Goal: Find specific page/section: Find specific page/section

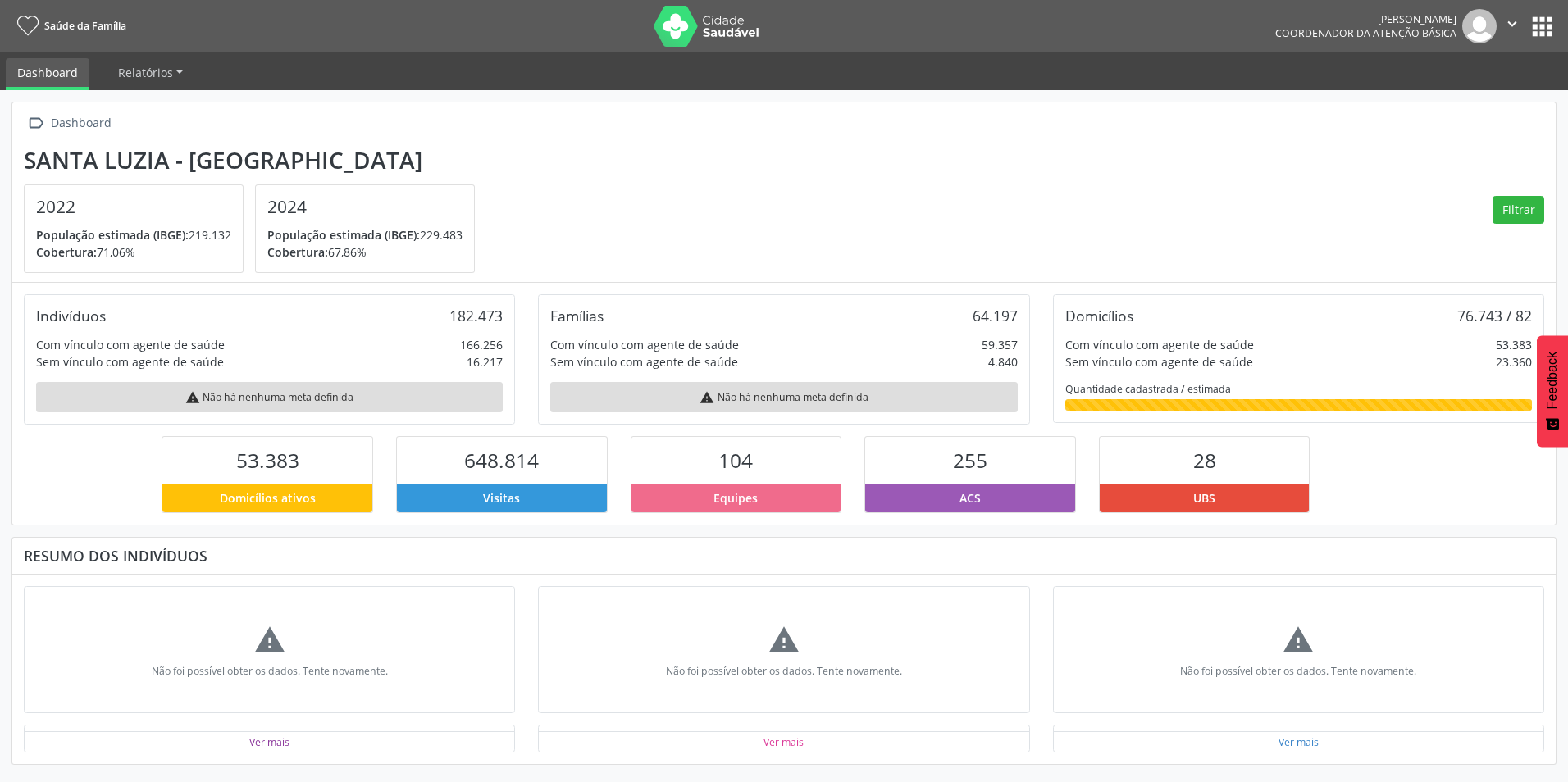
click at [1543, 18] on button "apps" at bounding box center [1542, 26] width 28 height 28
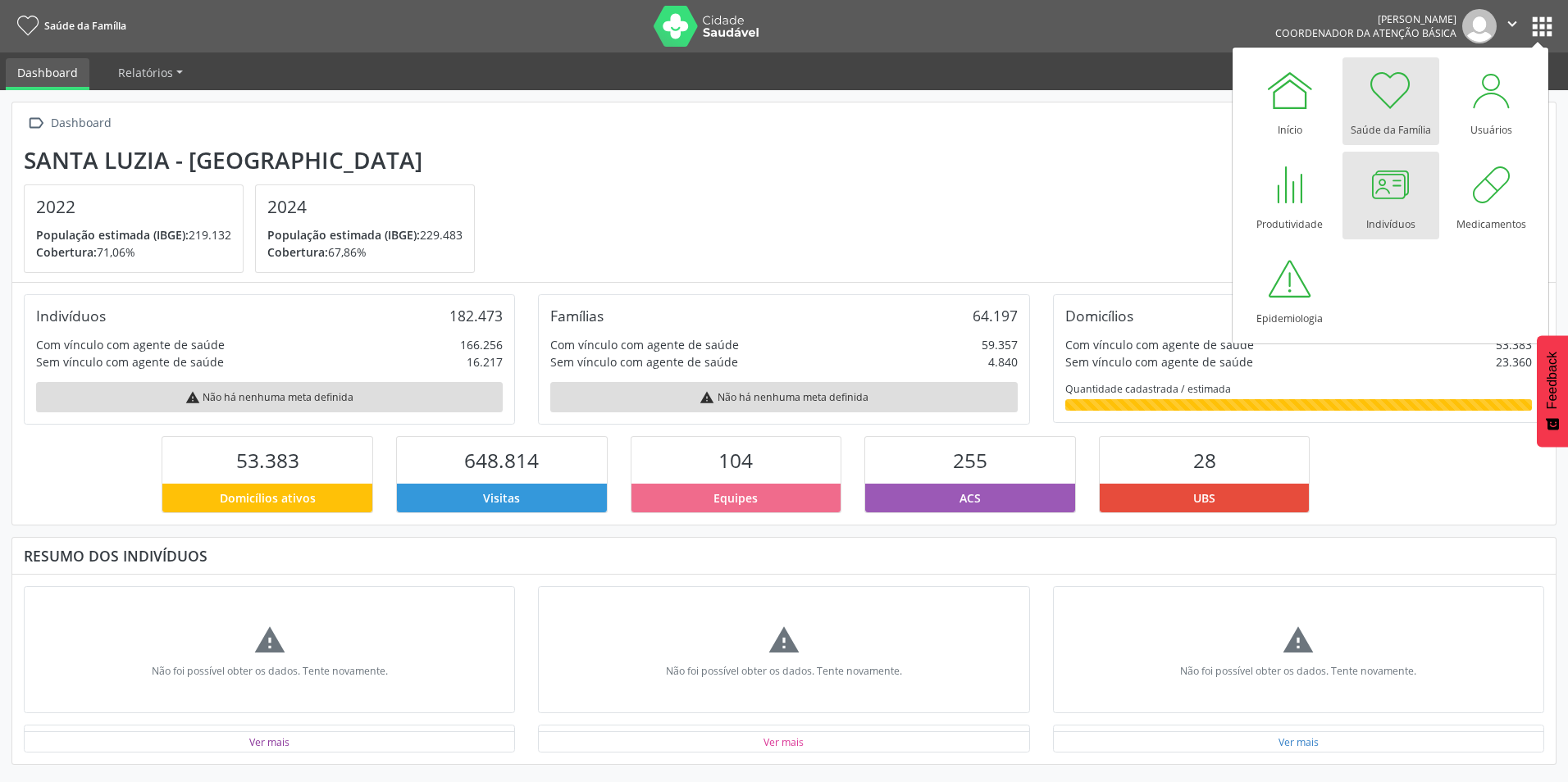
click at [1406, 187] on div at bounding box center [1390, 184] width 49 height 49
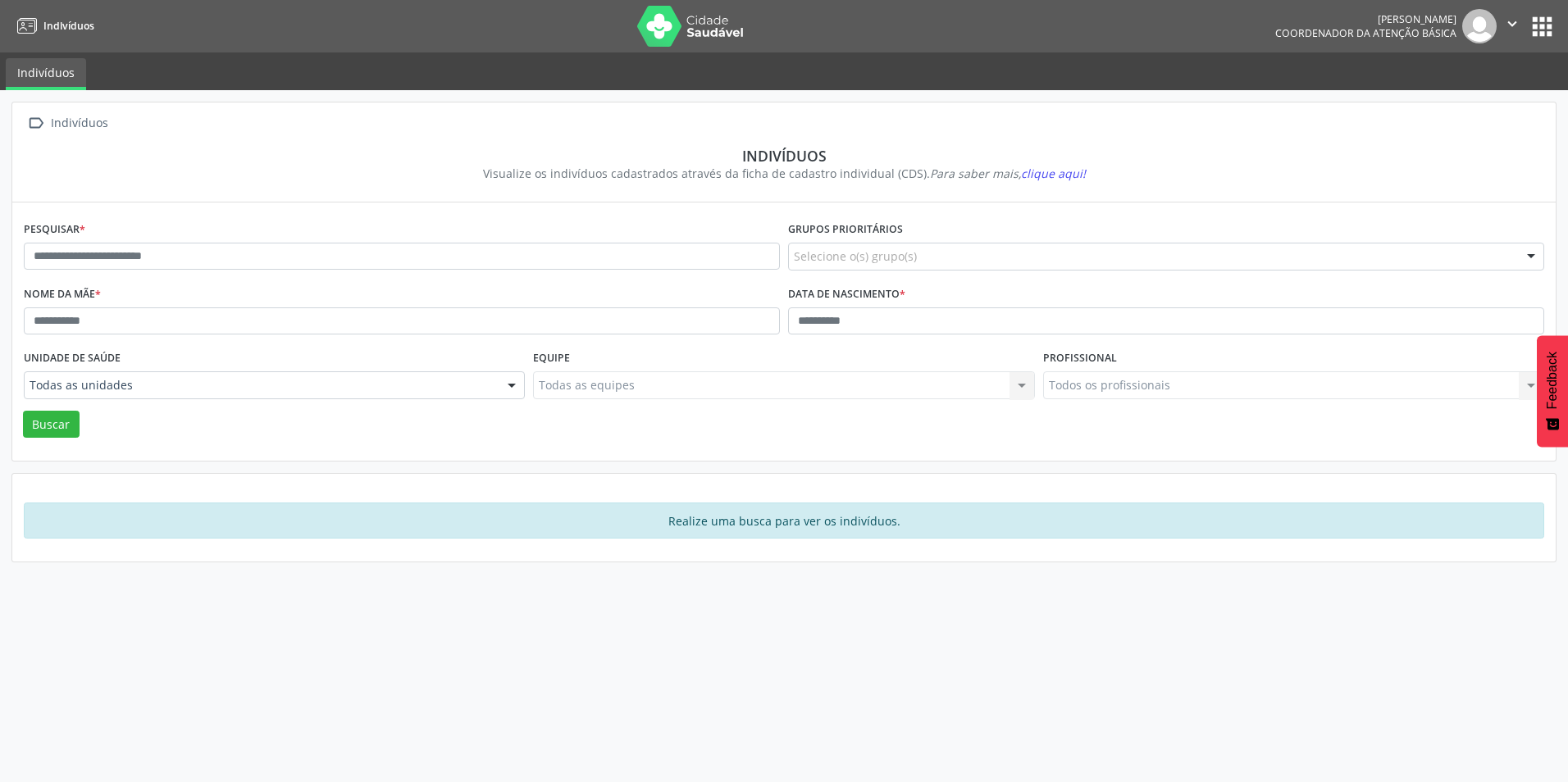
click at [1539, 23] on button "apps" at bounding box center [1542, 26] width 28 height 28
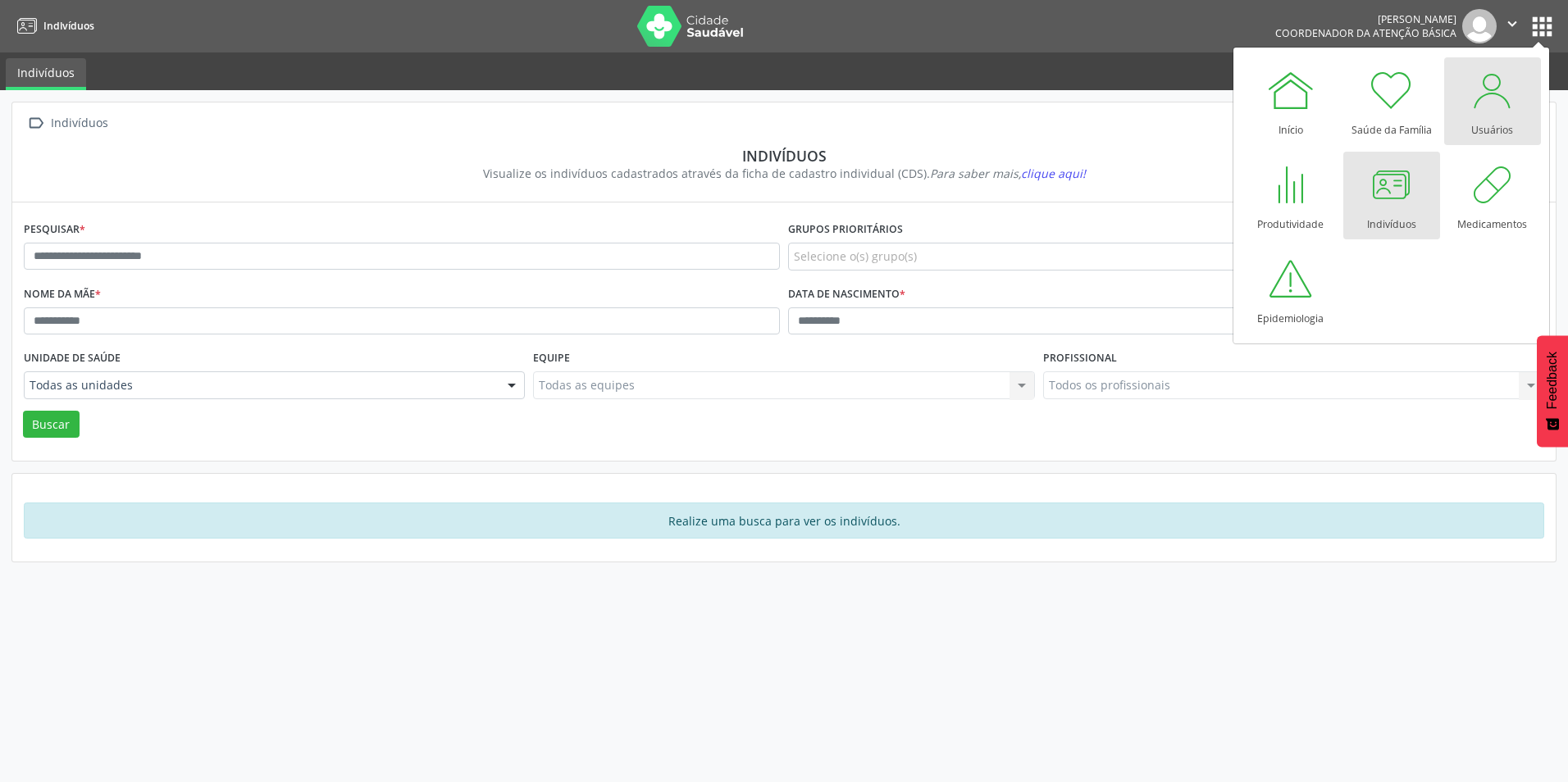
click at [1489, 114] on div at bounding box center [1492, 90] width 49 height 49
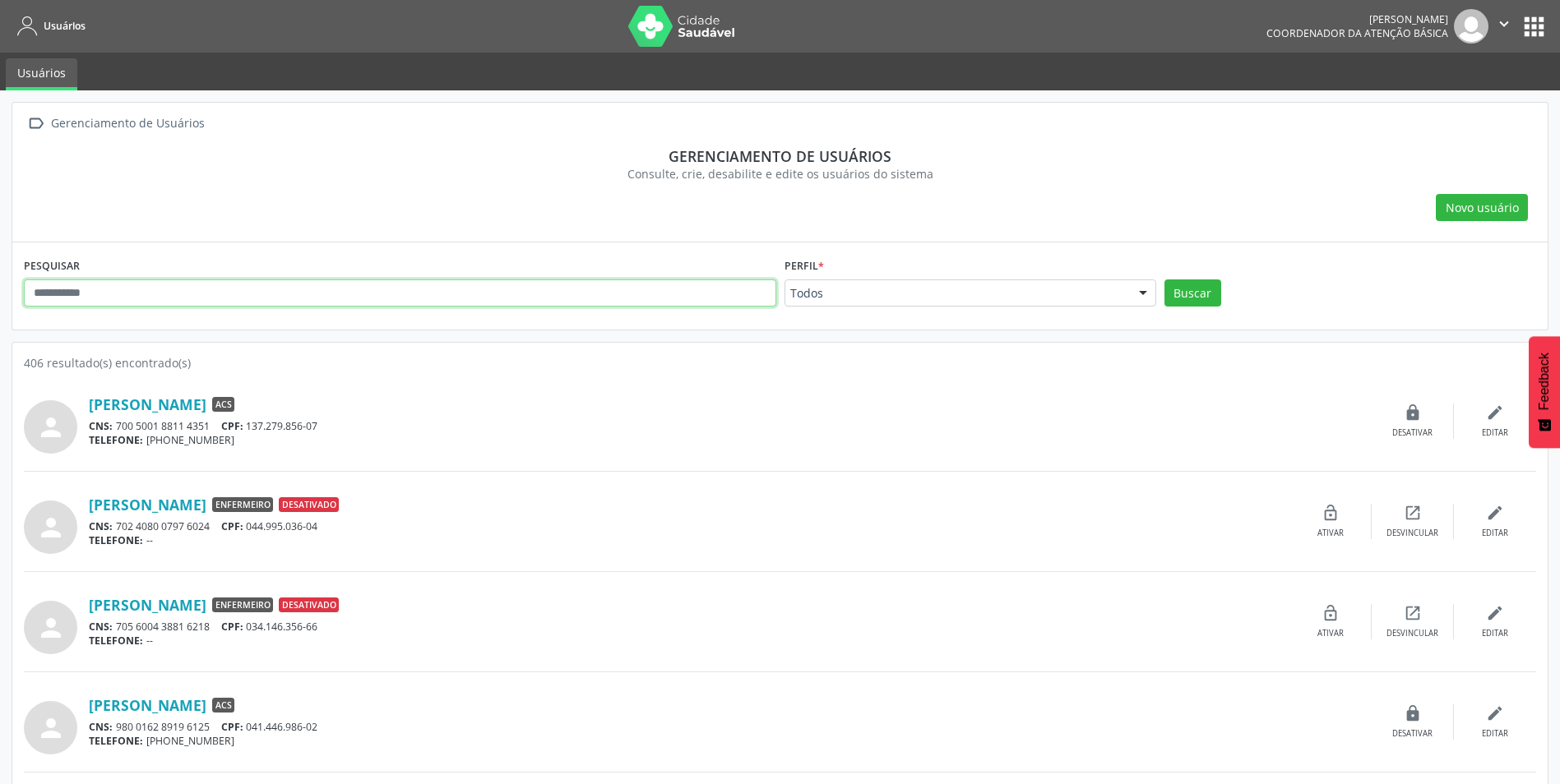
click at [263, 293] on input "text" at bounding box center [400, 293] width 753 height 28
type input "**********"
click at [1164, 279] on button "Buscar" at bounding box center [1193, 293] width 57 height 28
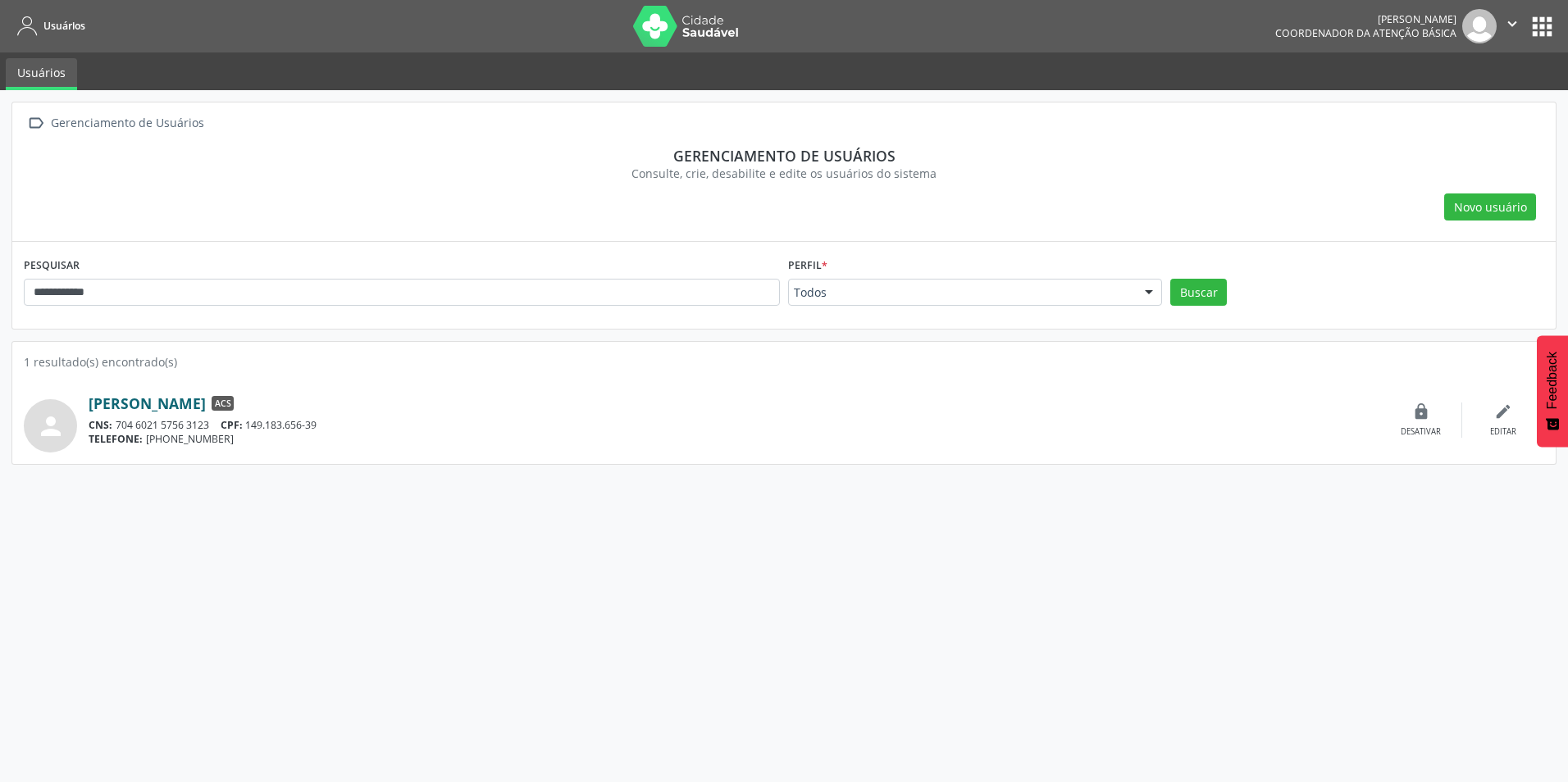
click at [158, 408] on link "Lorena Silva Miguel" at bounding box center [146, 403] width 117 height 18
